Goal: Task Accomplishment & Management: Manage account settings

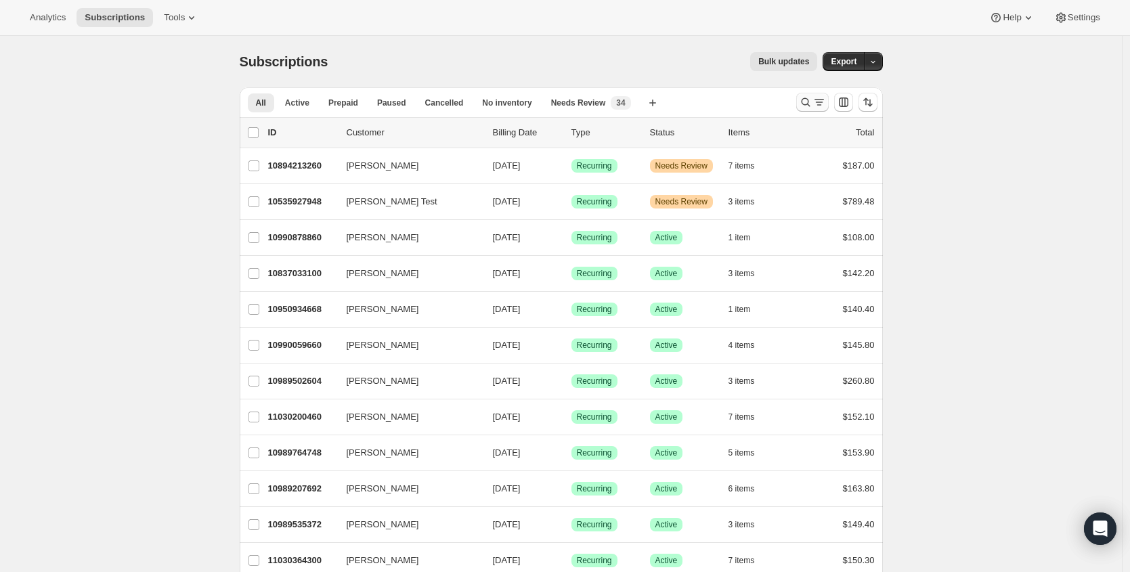
click at [820, 103] on icon "Search and filter results" at bounding box center [820, 102] width 14 height 14
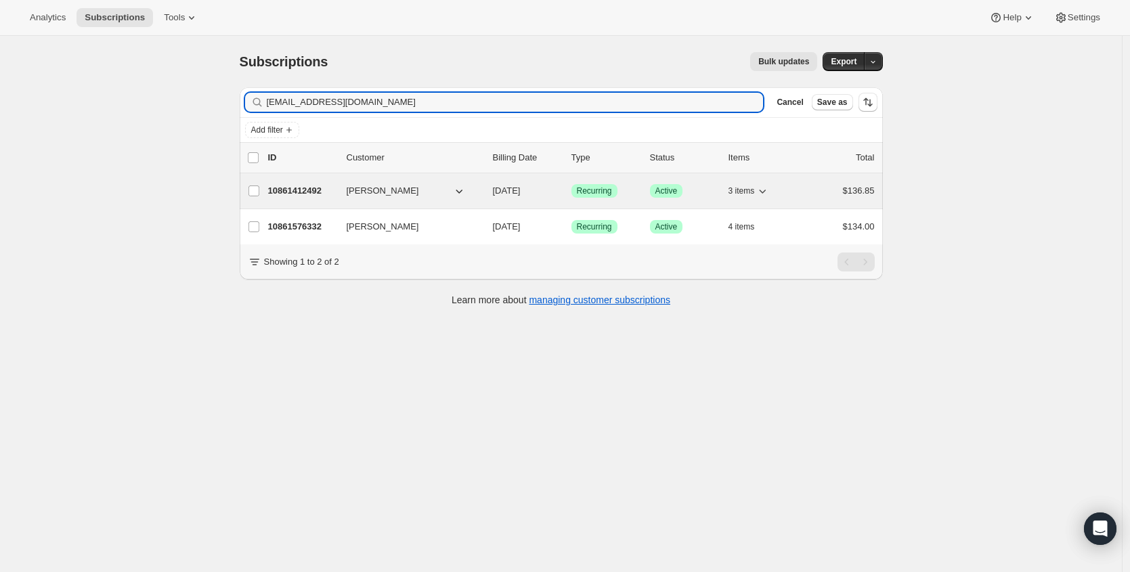
type input "[EMAIL_ADDRESS][DOMAIN_NAME]"
click at [301, 190] on p "10861412492" at bounding box center [302, 191] width 68 height 14
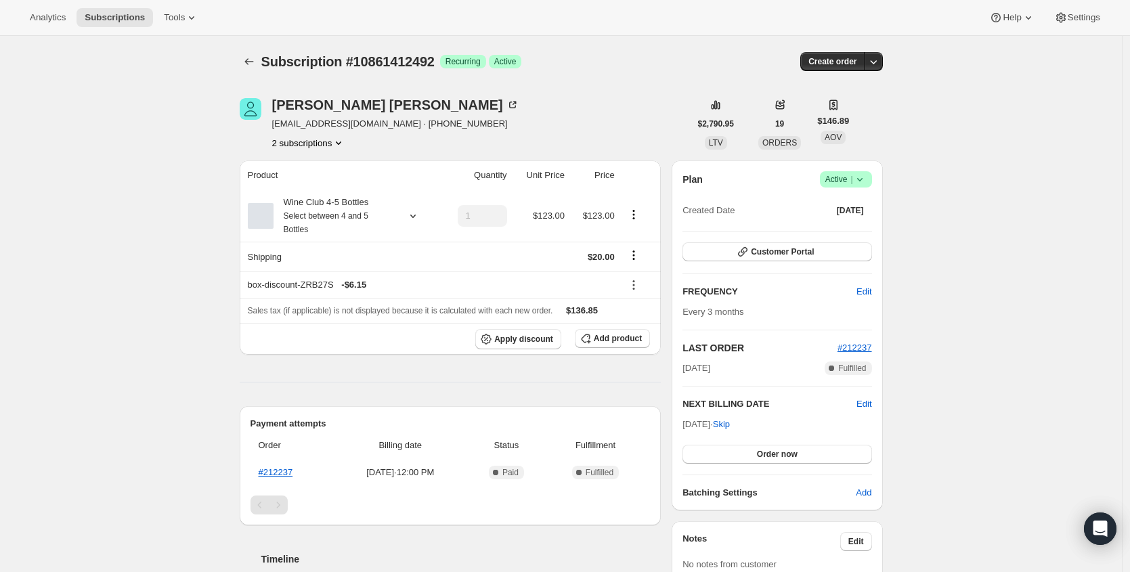
drag, startPoint x: 857, startPoint y: 182, endPoint x: 817, endPoint y: 271, distance: 97.3
click at [857, 183] on icon at bounding box center [860, 180] width 14 height 14
click at [844, 230] on span "Cancel subscription" at bounding box center [845, 229] width 77 height 10
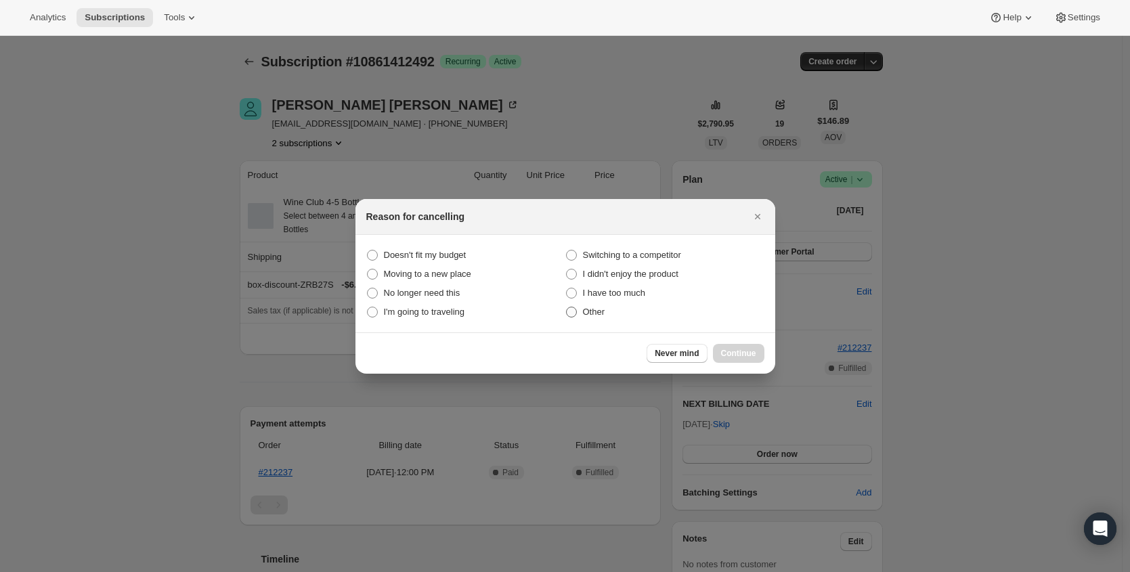
click at [581, 312] on label "Other" at bounding box center [664, 312] width 199 height 19
click at [567, 307] on input "Other" at bounding box center [566, 307] width 1 height 1
radio input "true"
click at [742, 354] on span "Continue" at bounding box center [738, 353] width 35 height 11
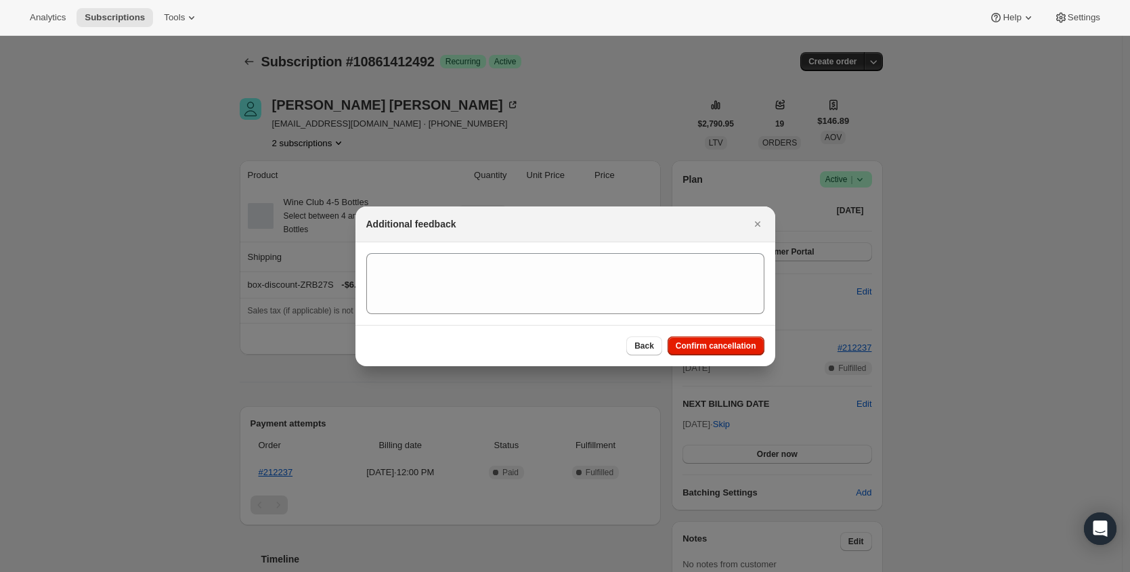
drag, startPoint x: 744, startPoint y: 349, endPoint x: 490, endPoint y: 224, distance: 282.6
click at [744, 349] on span "Confirm cancellation" at bounding box center [716, 346] width 81 height 11
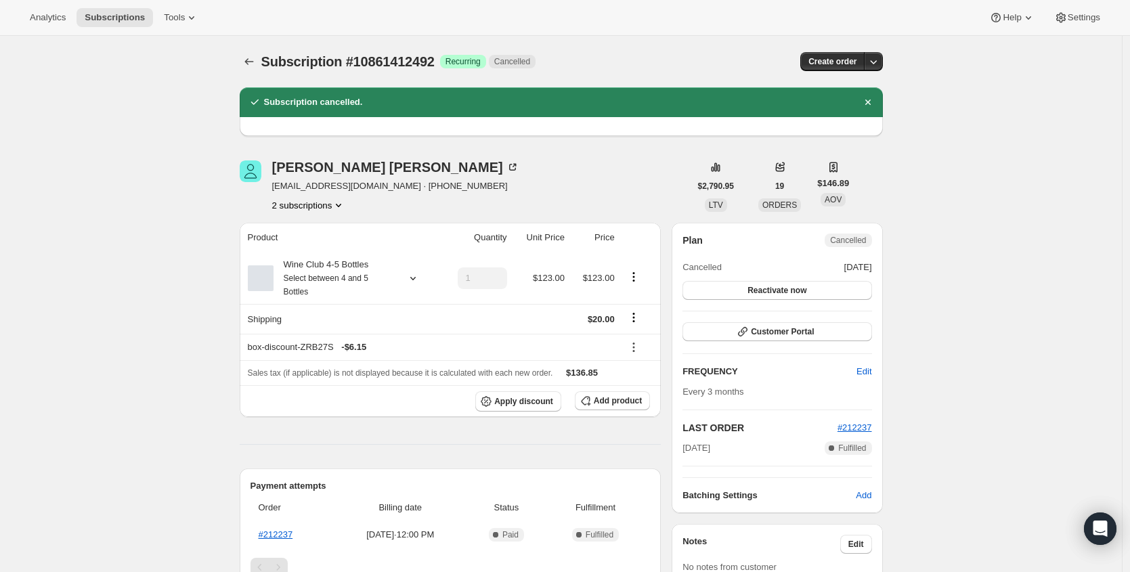
click at [256, 60] on icon "Subscriptions" at bounding box center [249, 62] width 14 height 14
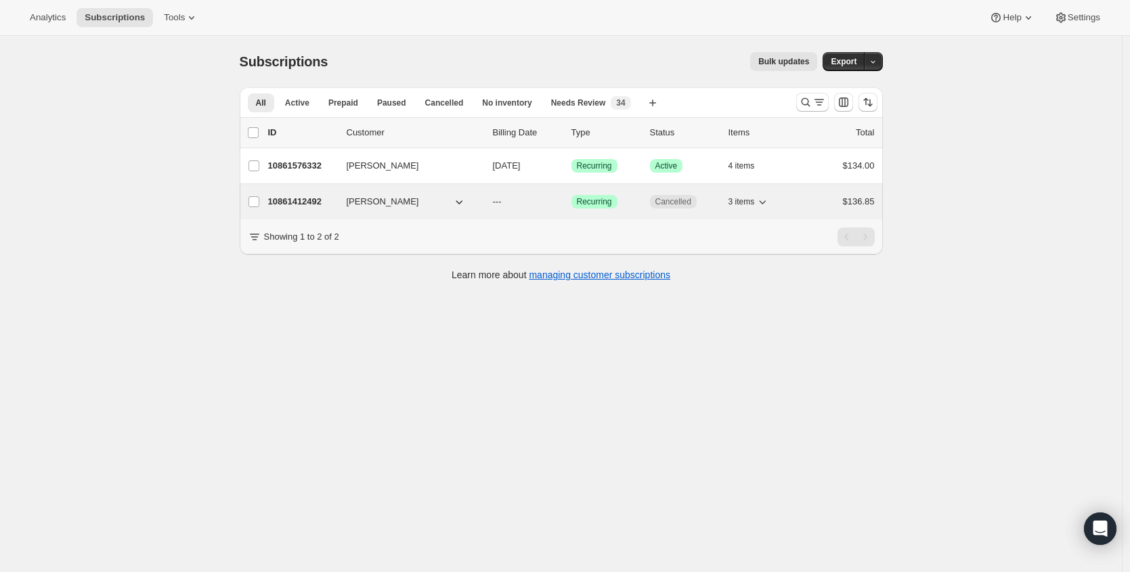
click at [288, 197] on p "10861412492" at bounding box center [302, 202] width 68 height 14
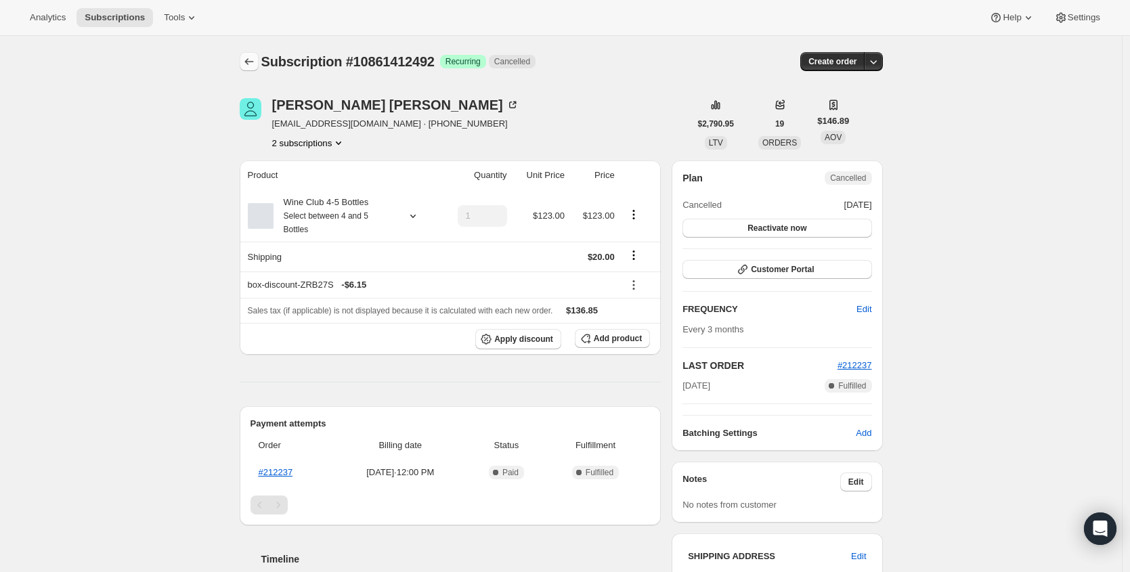
click at [255, 61] on icon "Subscriptions" at bounding box center [249, 62] width 14 height 14
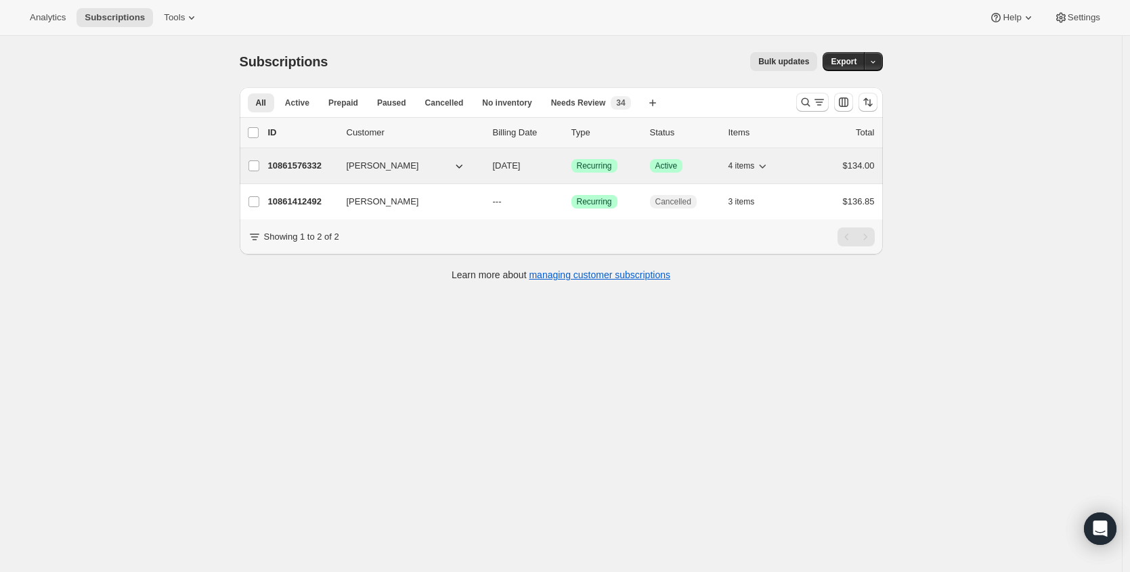
click at [316, 165] on p "10861576332" at bounding box center [302, 166] width 68 height 14
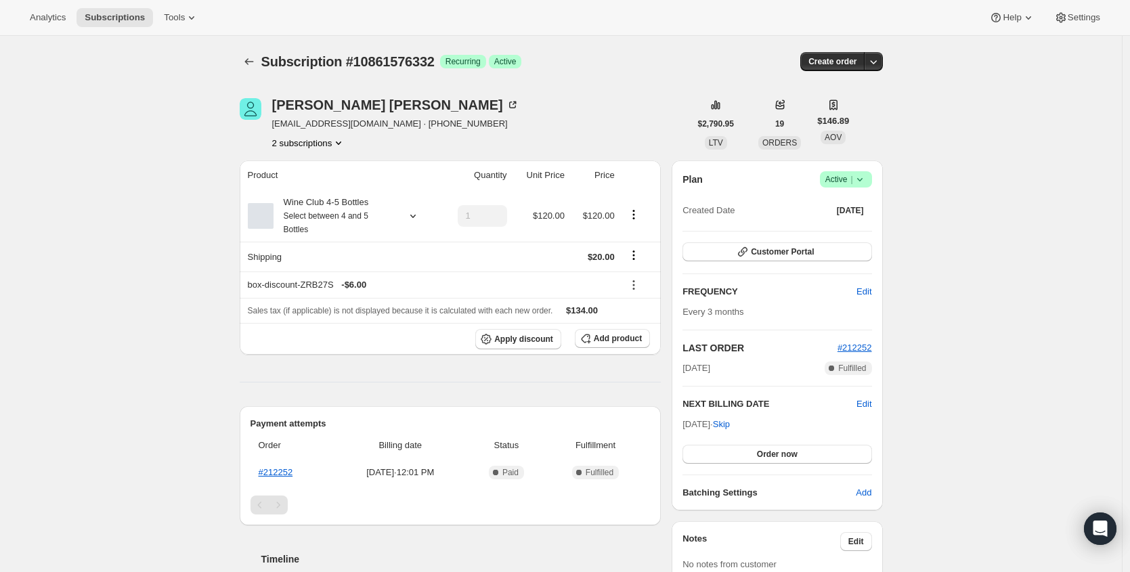
click at [848, 192] on div "Plan Success Active | Created Date [DATE]" at bounding box center [777, 195] width 189 height 49
click at [853, 181] on span "Active |" at bounding box center [846, 180] width 41 height 14
click at [848, 230] on span "Cancel subscription" at bounding box center [845, 229] width 77 height 10
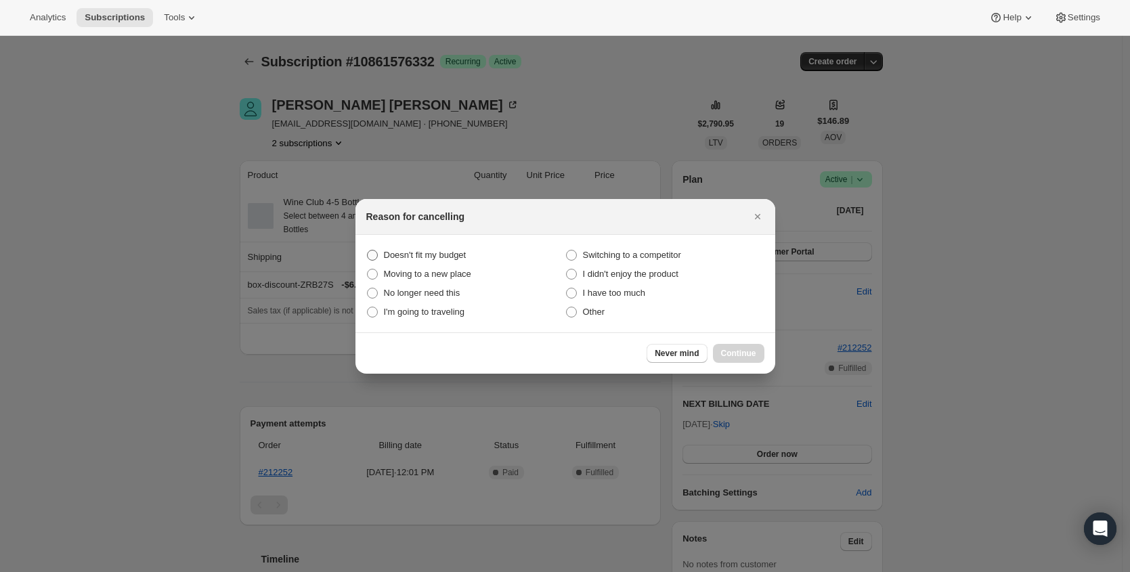
click at [467, 254] on span "Doesn't fit my budget" at bounding box center [425, 255] width 83 height 10
click at [368, 251] on budget "Doesn't fit my budget" at bounding box center [367, 250] width 1 height 1
radio budget "true"
drag, startPoint x: 586, startPoint y: 305, endPoint x: 654, endPoint y: 334, distance: 73.5
click at [586, 306] on span "Other" at bounding box center [594, 312] width 22 height 14
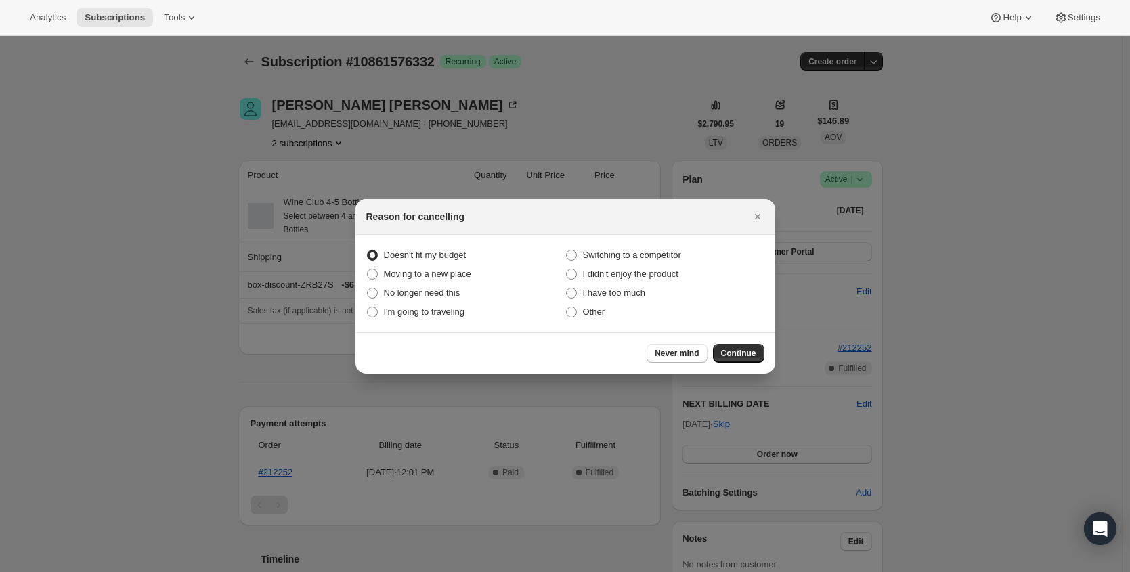
click at [567, 307] on input "Other" at bounding box center [566, 307] width 1 height 1
radio input "true"
radio budget "false"
click at [751, 349] on span "Continue" at bounding box center [738, 353] width 35 height 11
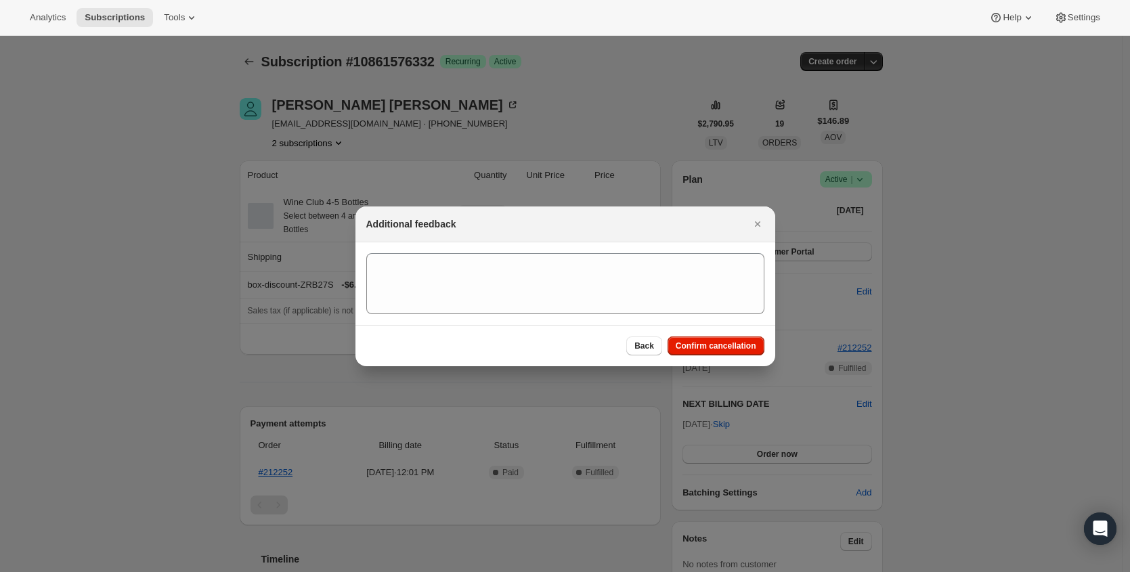
click at [748, 347] on span "Confirm cancellation" at bounding box center [716, 346] width 81 height 11
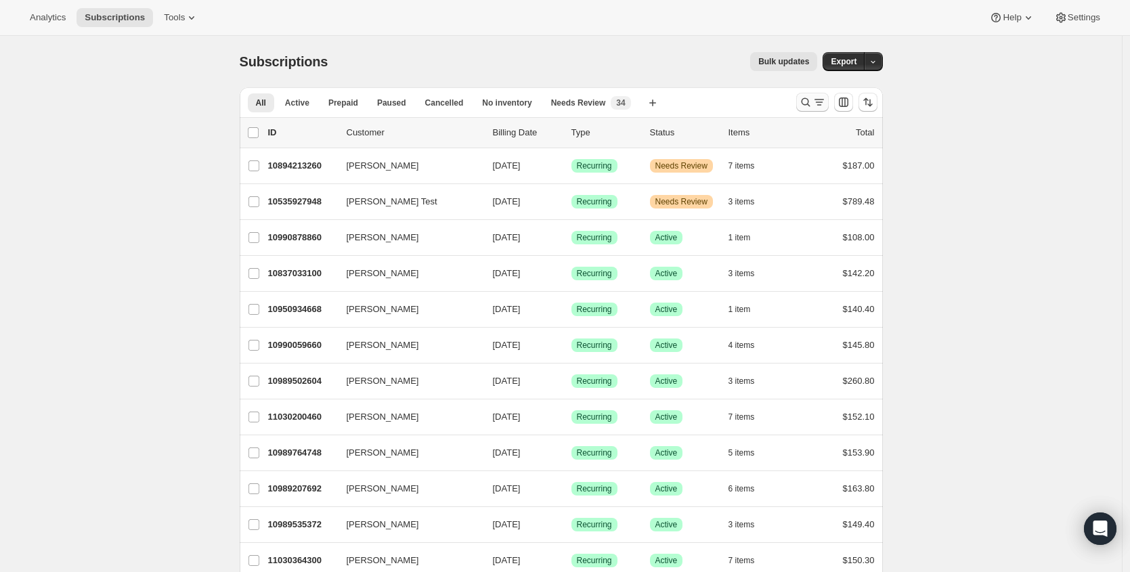
click at [813, 107] on icon "Search and filter results" at bounding box center [806, 102] width 14 height 14
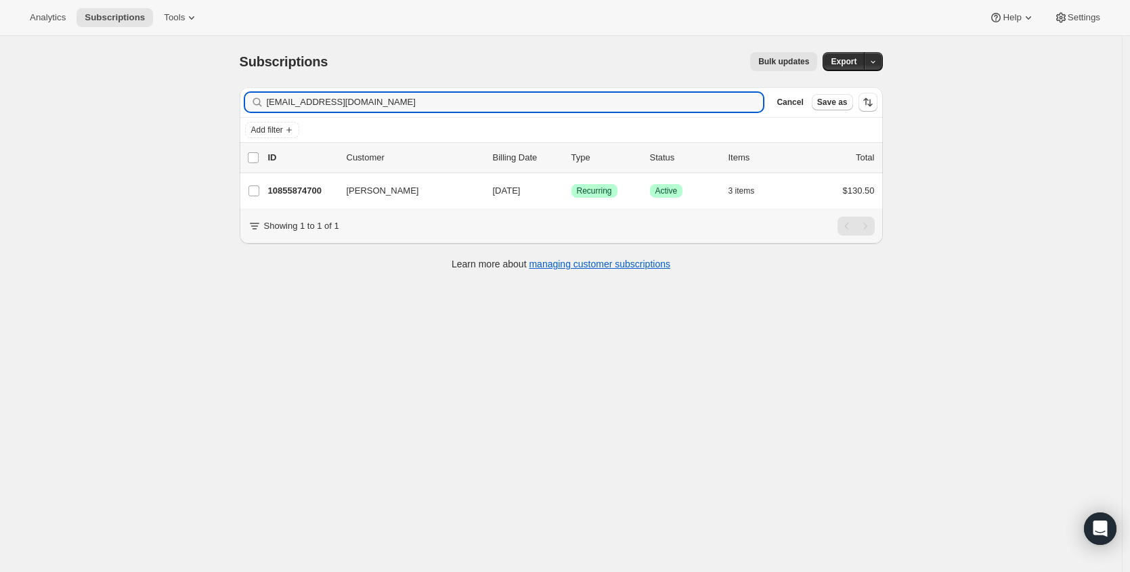
type input "mecsesq@yahoo.com"
click at [299, 194] on p "10855874700" at bounding box center [302, 191] width 68 height 14
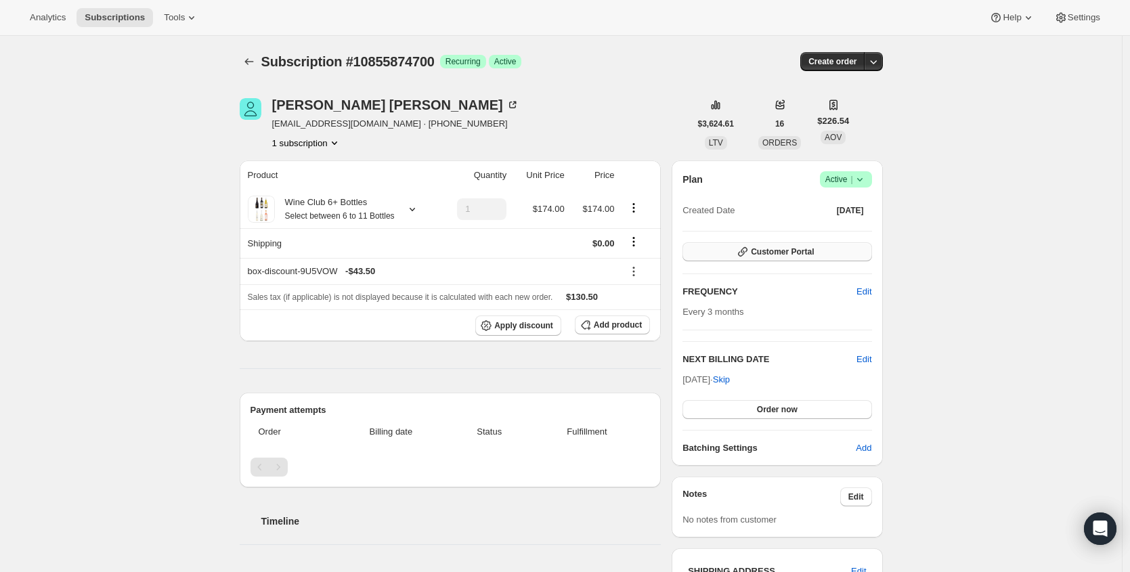
click at [849, 251] on button "Customer Portal" at bounding box center [777, 251] width 189 height 19
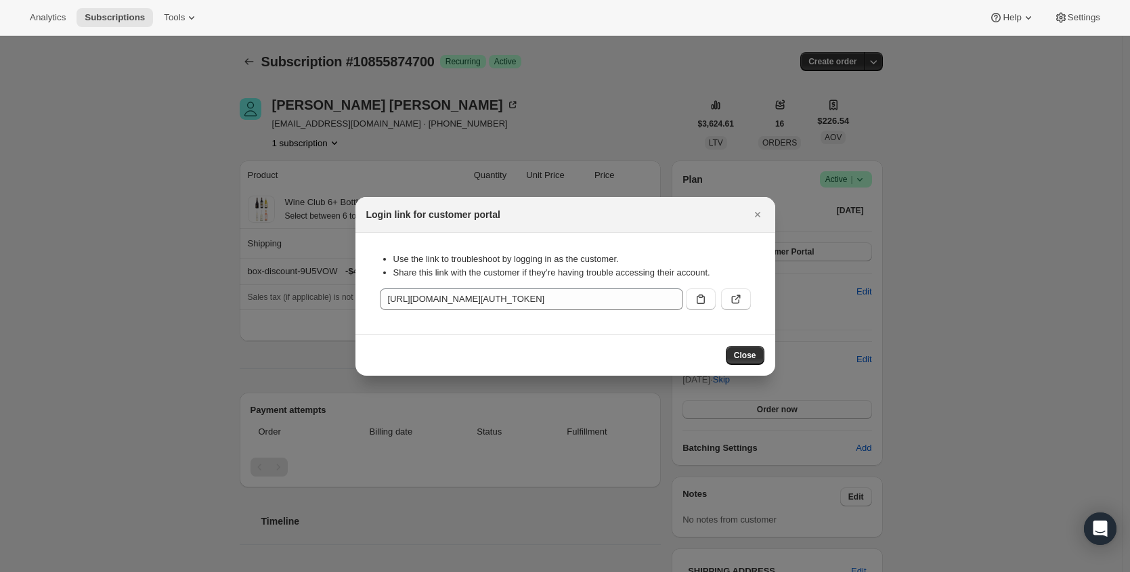
click at [716, 299] on div ":rcd:" at bounding box center [716, 296] width 70 height 27
click at [703, 299] on icon ":rcd:" at bounding box center [701, 300] width 14 height 14
